Goal: Information Seeking & Learning: Learn about a topic

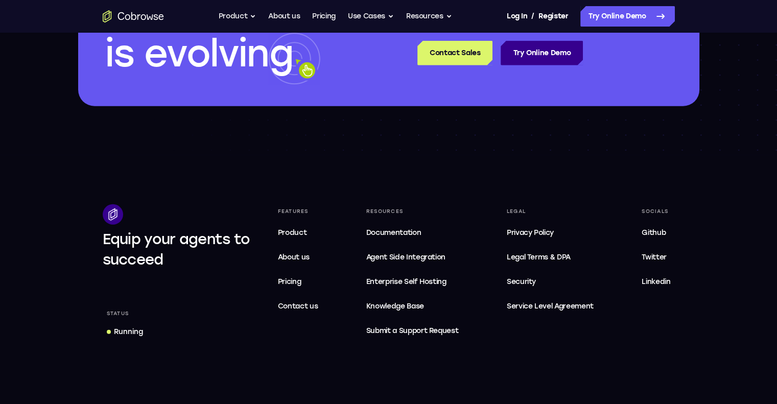
scroll to position [3016, 0]
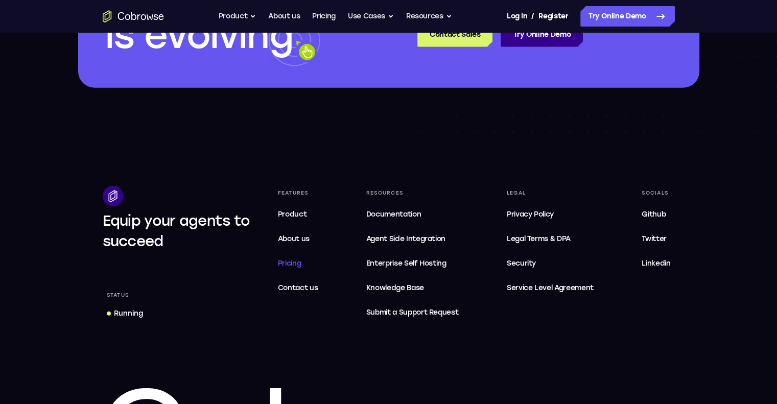
click at [286, 262] on span "Pricing" at bounding box center [290, 263] width 24 height 9
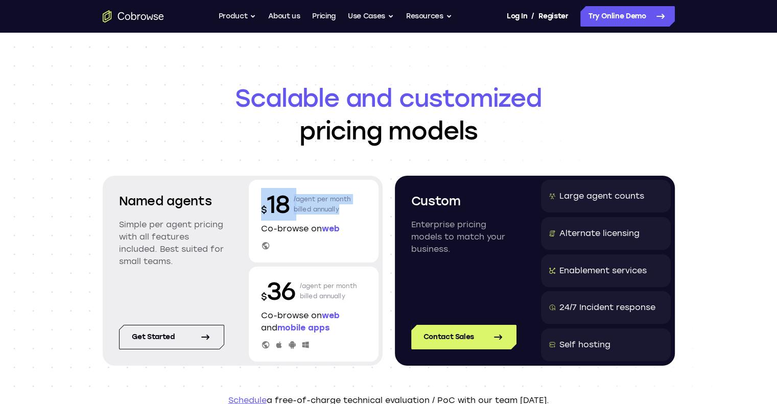
drag, startPoint x: 340, startPoint y: 212, endPoint x: 263, endPoint y: 208, distance: 76.8
click at [263, 208] on div "$ 18 /agent per month billed annually" at bounding box center [313, 204] width 105 height 33
copy div "$ 18 /agent per month billed annually"
click at [591, 228] on div "Alternate licensing" at bounding box center [600, 233] width 80 height 12
